Goal: Transaction & Acquisition: Purchase product/service

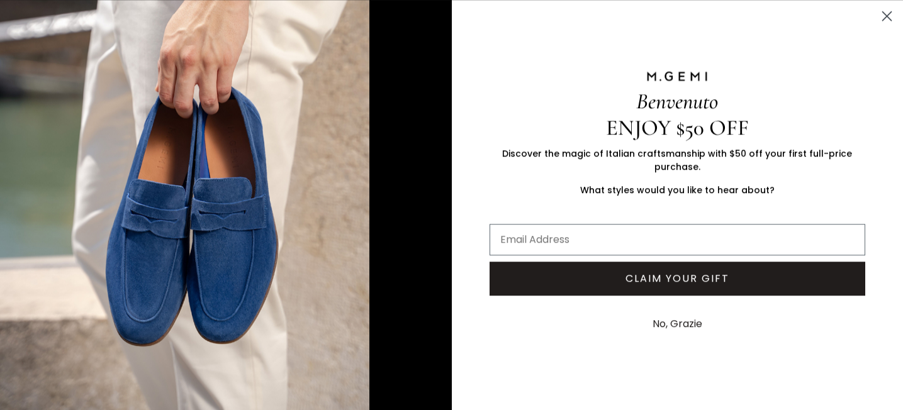
scroll to position [317, 0]
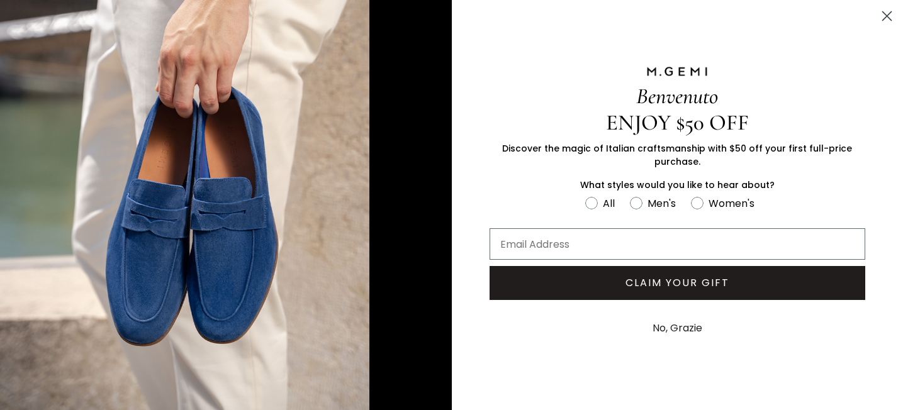
click at [886, 18] on icon "Close dialog" at bounding box center [887, 16] width 9 height 9
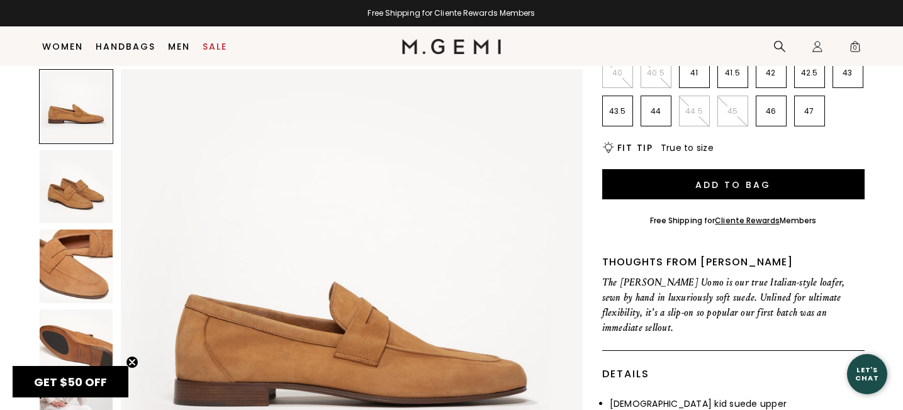
click at [89, 310] on img at bounding box center [77, 347] width 74 height 74
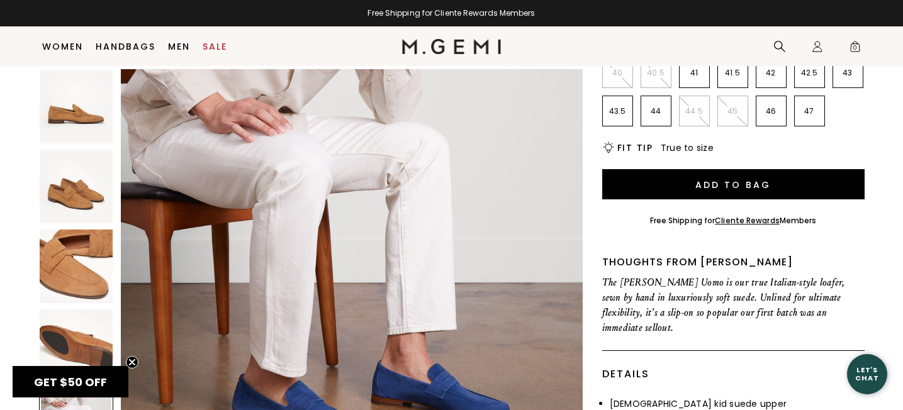
click at [99, 230] on img at bounding box center [77, 267] width 74 height 74
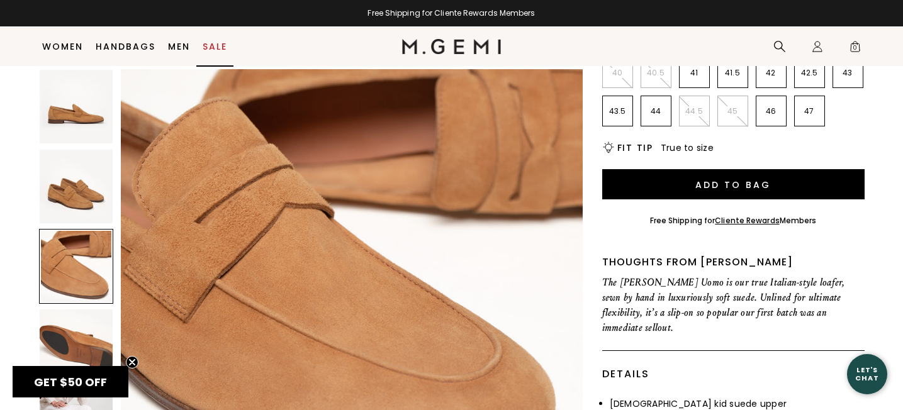
click at [212, 45] on link "Sale" at bounding box center [215, 47] width 25 height 10
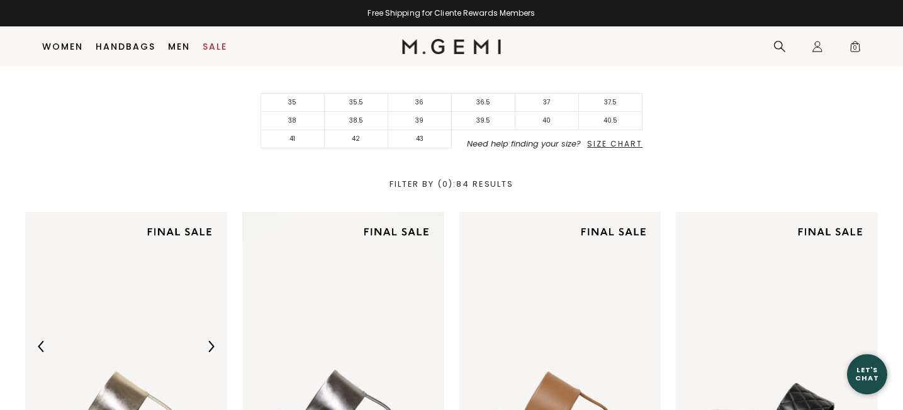
scroll to position [454, 0]
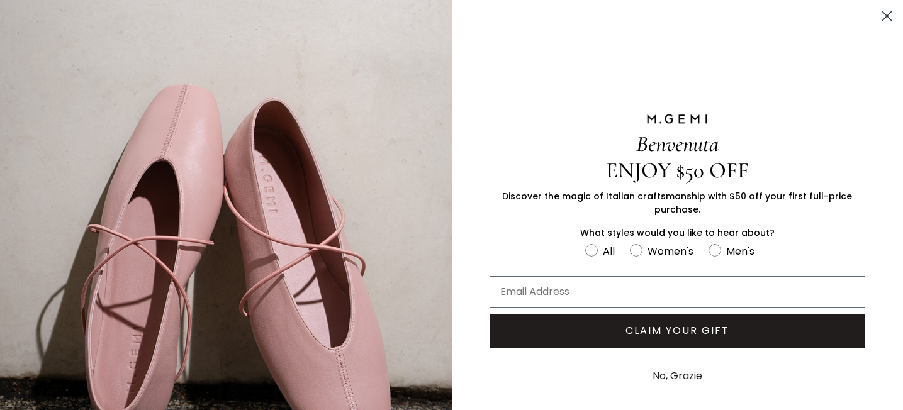
click at [889, 10] on circle "Close dialog" at bounding box center [887, 16] width 21 height 21
